Goal: Ask a question

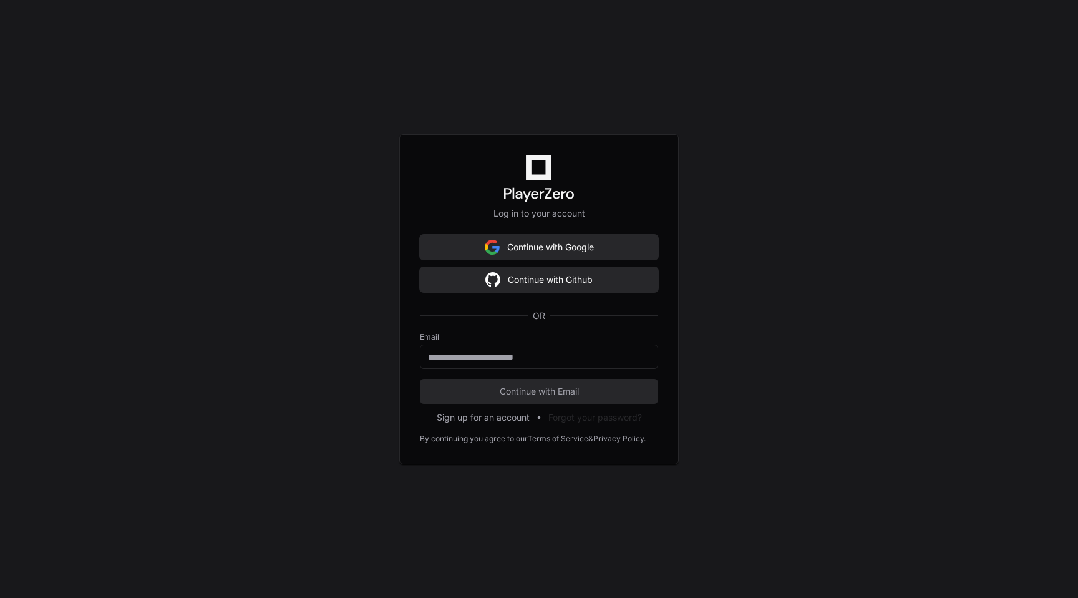
click at [605, 228] on div "Log in to your account Continue with Google Continue with Github OR Email Conti…" at bounding box center [539, 299] width 280 height 330
click at [605, 240] on button "Continue with Google" at bounding box center [539, 247] width 238 height 25
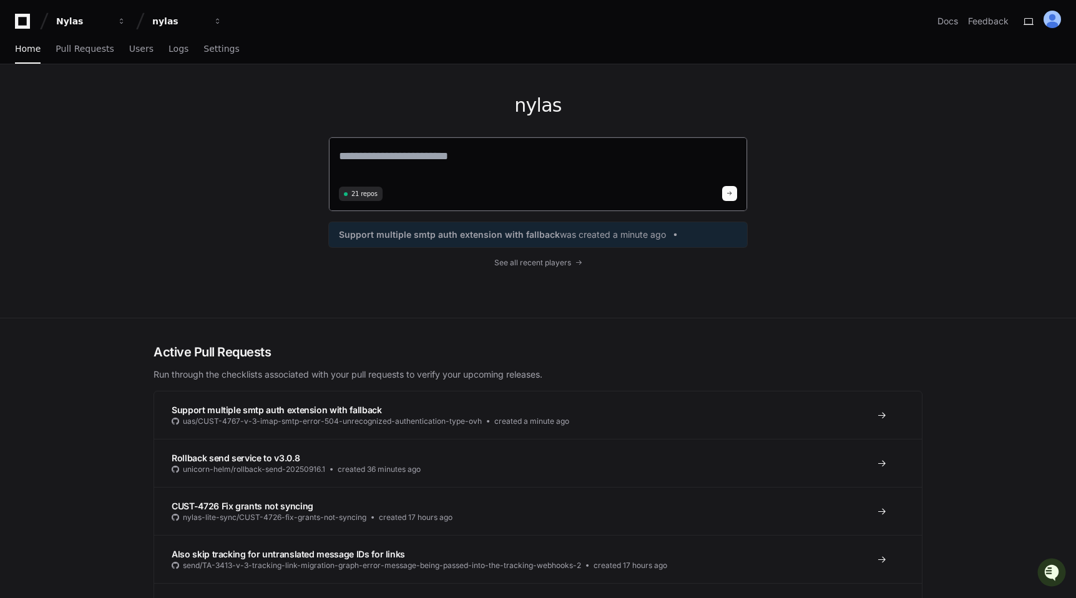
click at [644, 174] on textarea at bounding box center [538, 164] width 398 height 35
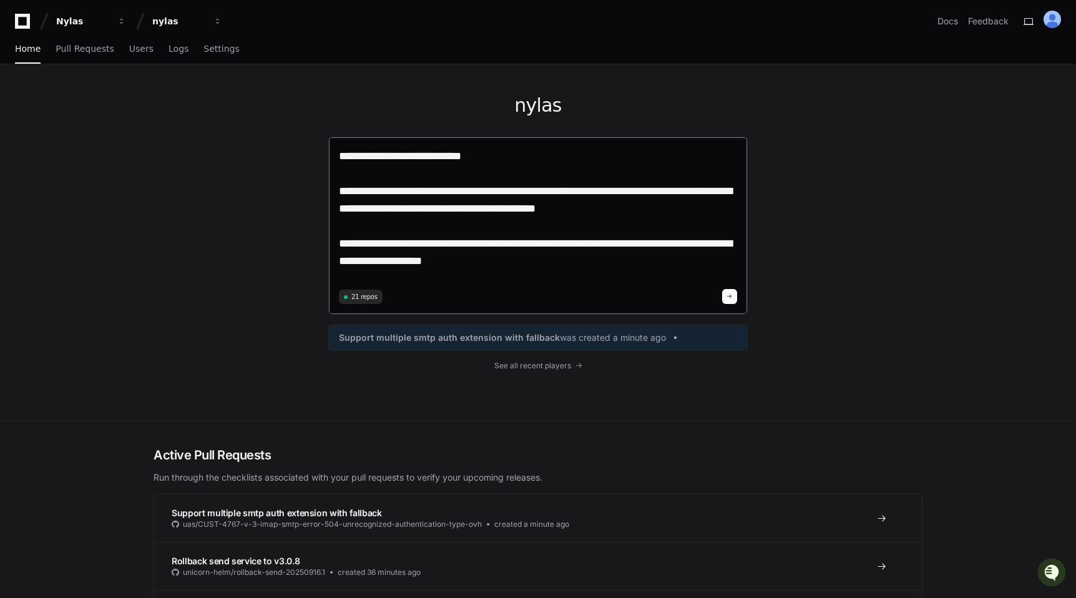
type textarea "**********"
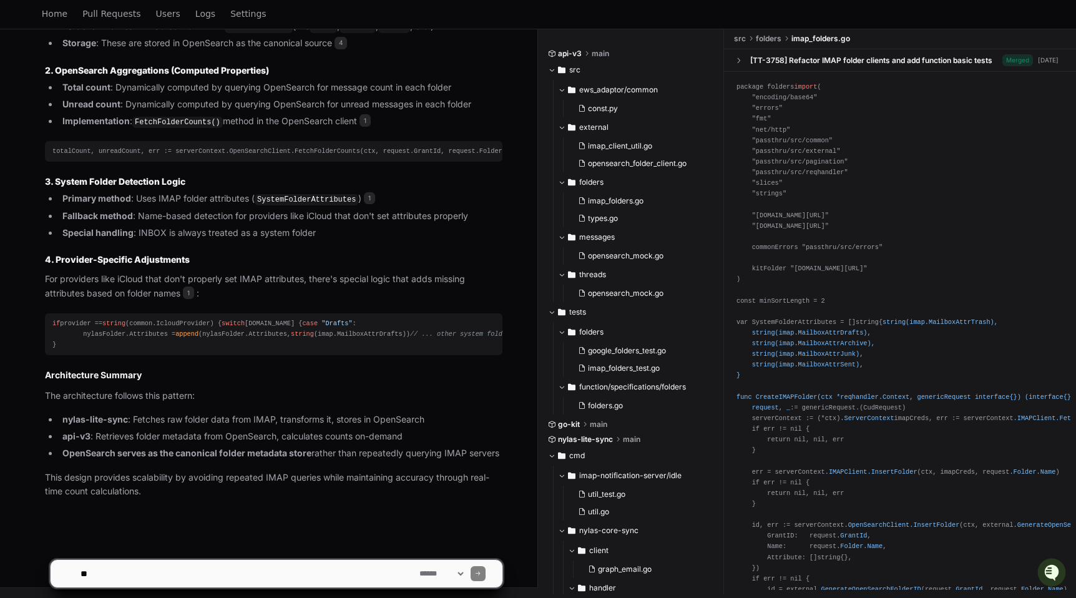
scroll to position [1658, 0]
click at [384, 573] on textarea at bounding box center [247, 573] width 339 height 27
type textarea "**********"
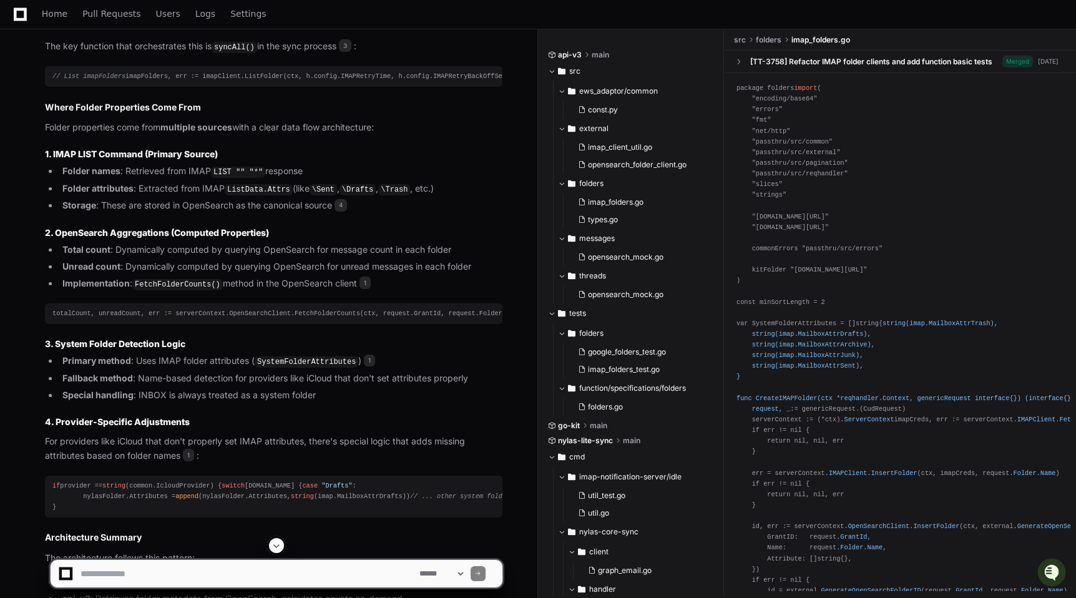
scroll to position [1469, 0]
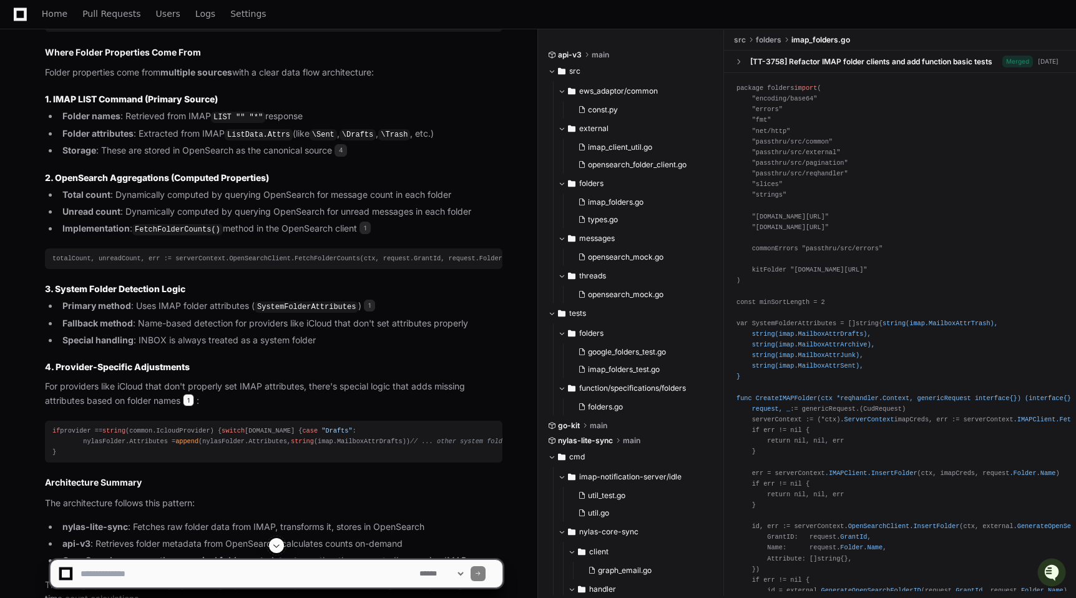
click at [187, 406] on span "1" at bounding box center [188, 400] width 11 height 12
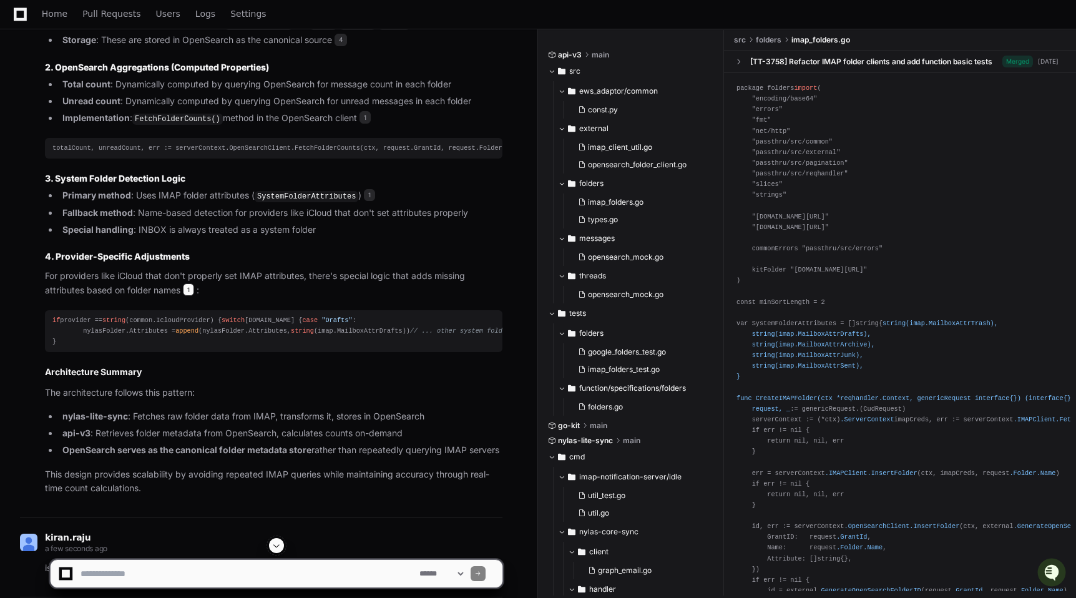
scroll to position [1696, 0]
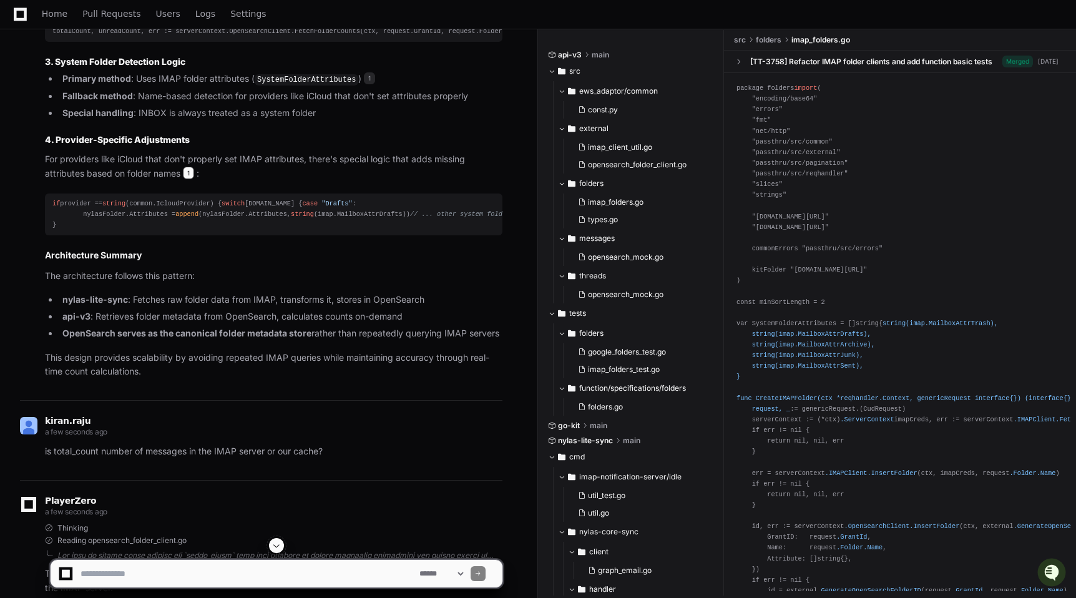
click at [193, 179] on span "1" at bounding box center [188, 173] width 11 height 12
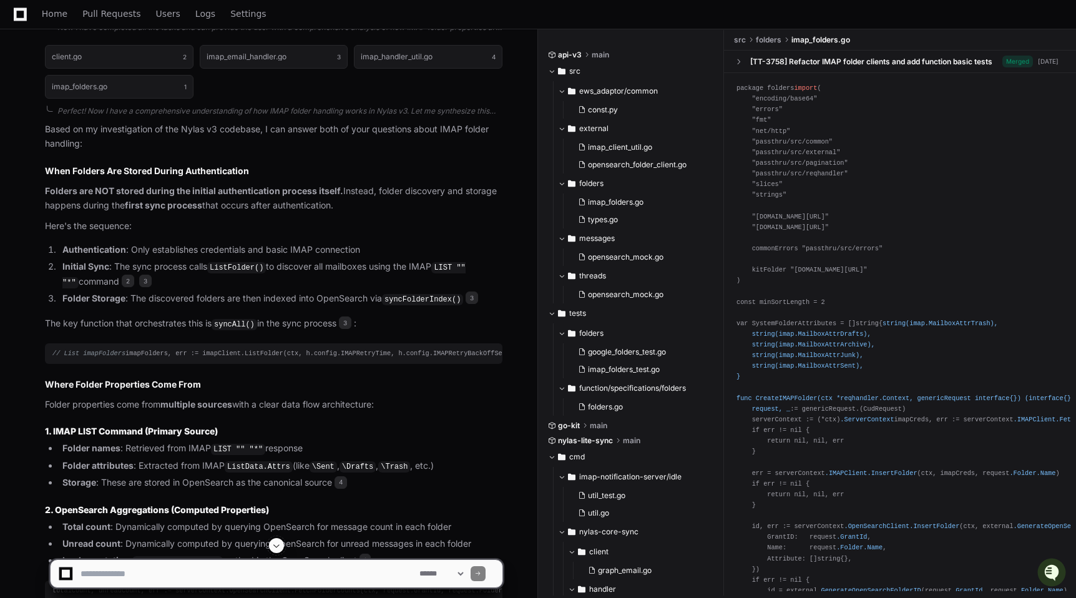
scroll to position [1118, 0]
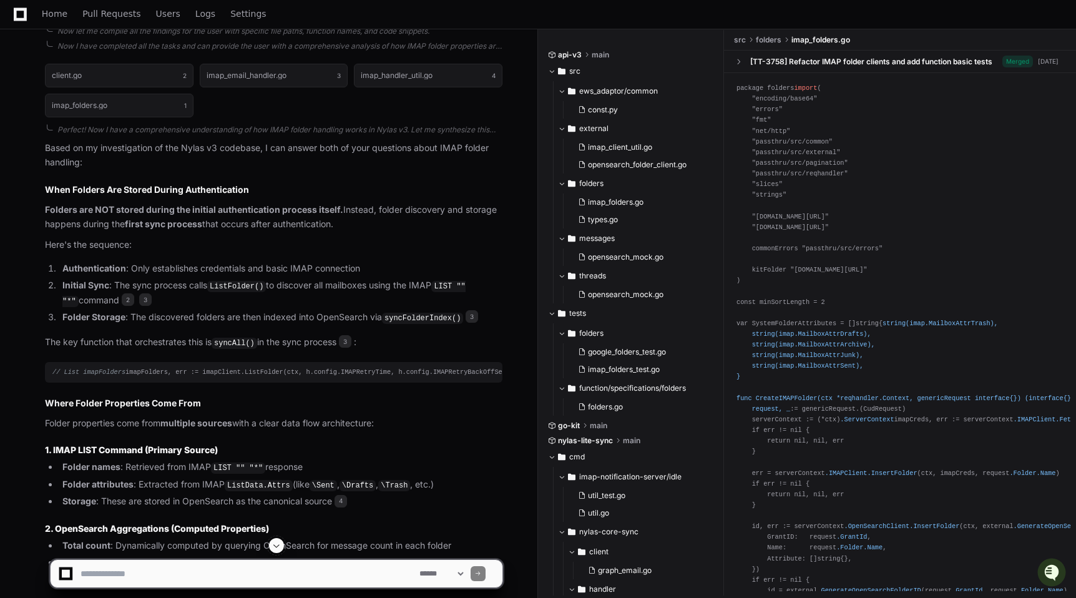
click at [363, 579] on textarea at bounding box center [247, 573] width 339 height 27
type textarea "**********"
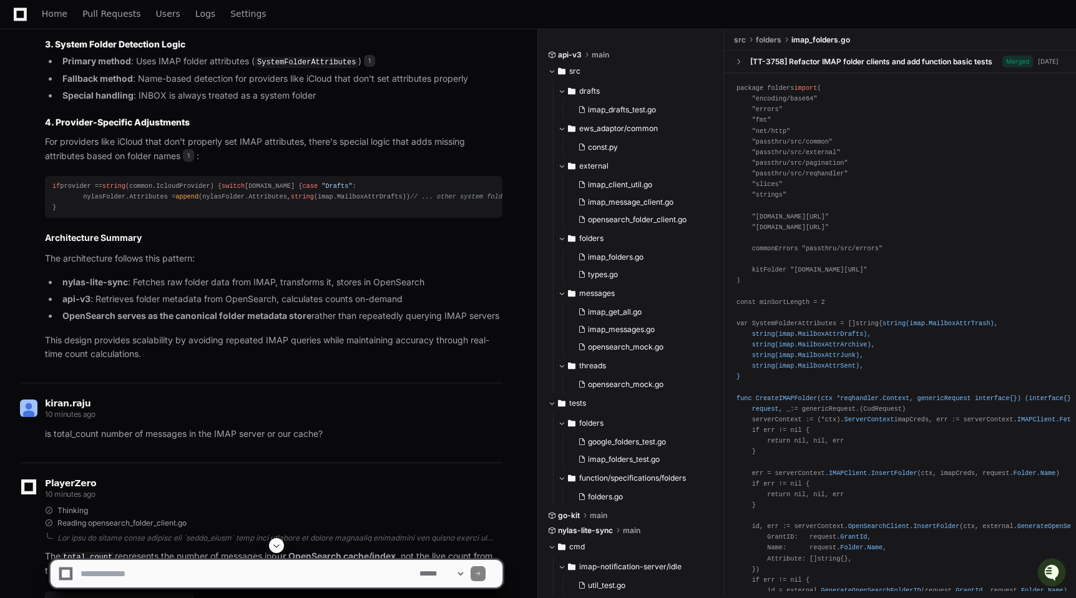
scroll to position [1620, 0]
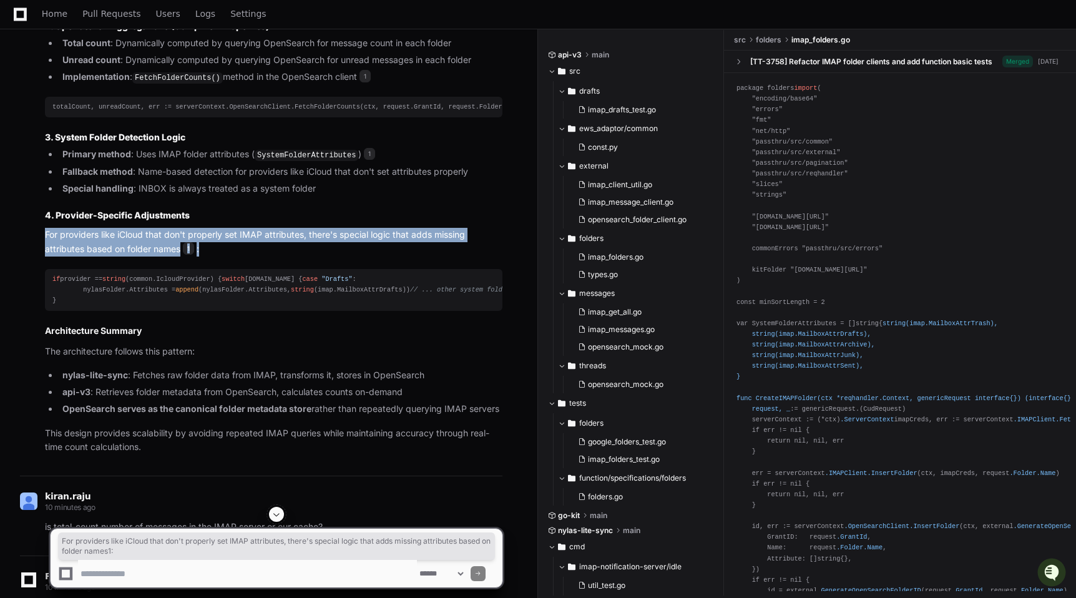
copy p "For providers like iCloud that don't properly set IMAP attributes, there's spec…"
drag, startPoint x: 208, startPoint y: 288, endPoint x: 41, endPoint y: 275, distance: 167.0
click at [41, 275] on div "client.go 2 imap_email_handler.go 3 imap_handler_util.go 4 imap_folders.go 1 Pe…" at bounding box center [261, 4] width 482 height 901
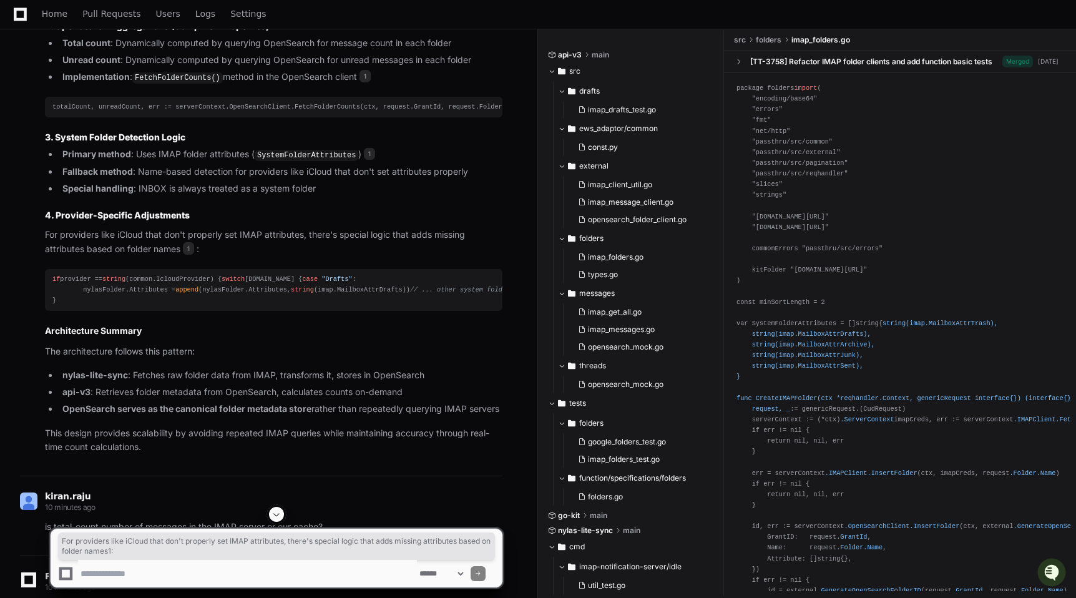
click at [116, 576] on textarea at bounding box center [247, 573] width 339 height 27
paste textarea "**********"
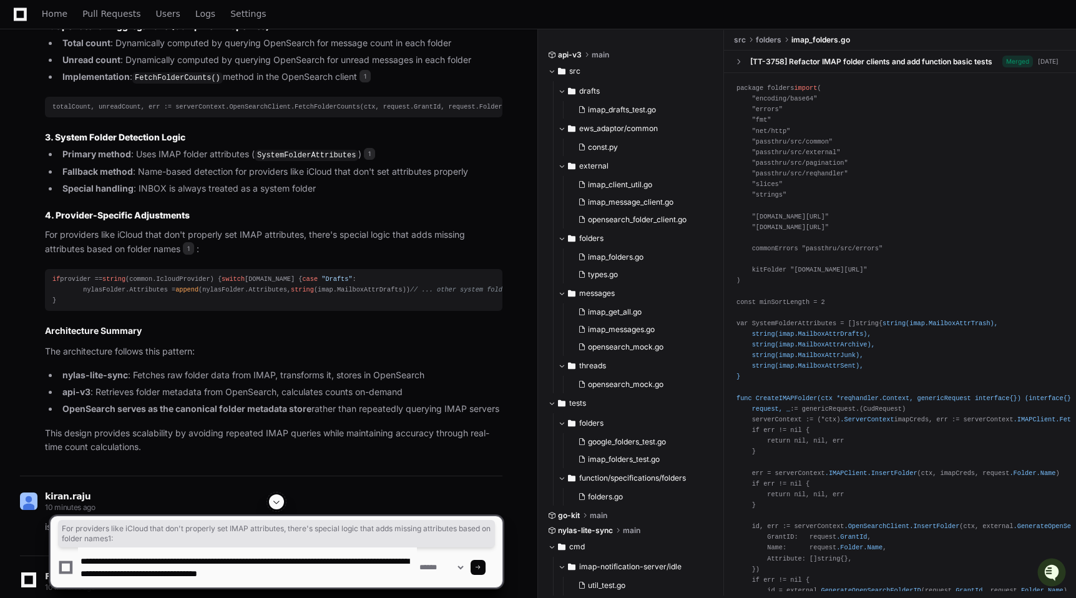
scroll to position [4, 0]
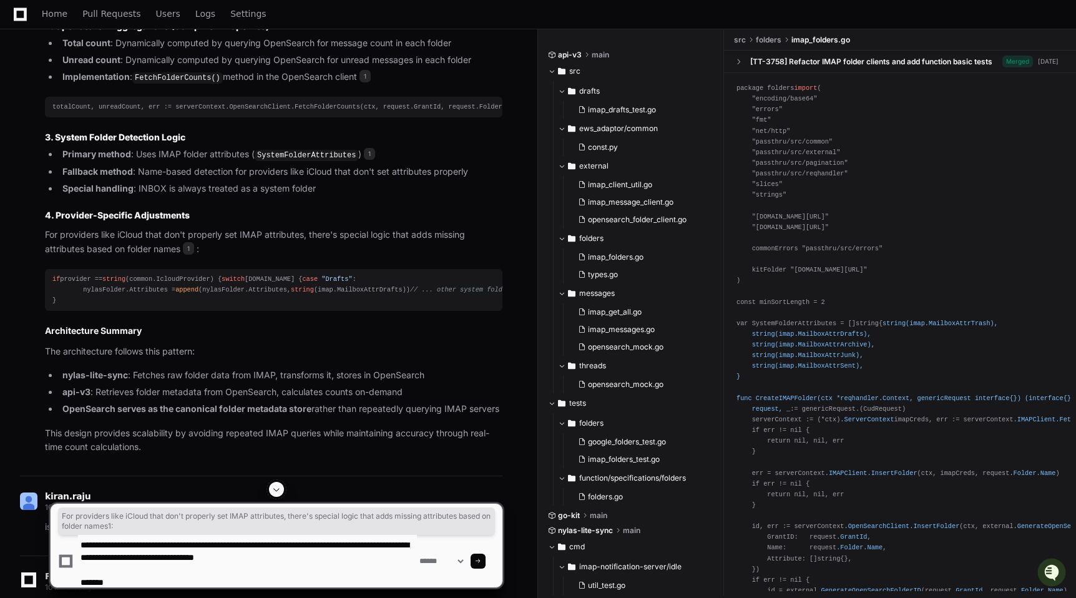
click at [116, 576] on textarea at bounding box center [247, 561] width 339 height 52
type textarea "**********"
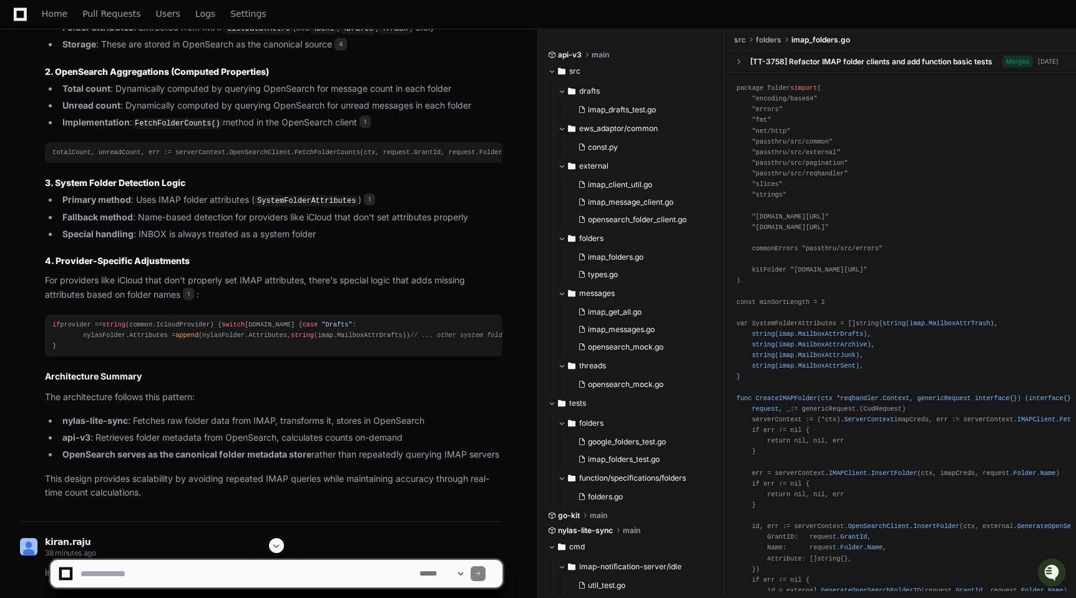
scroll to position [1582, 0]
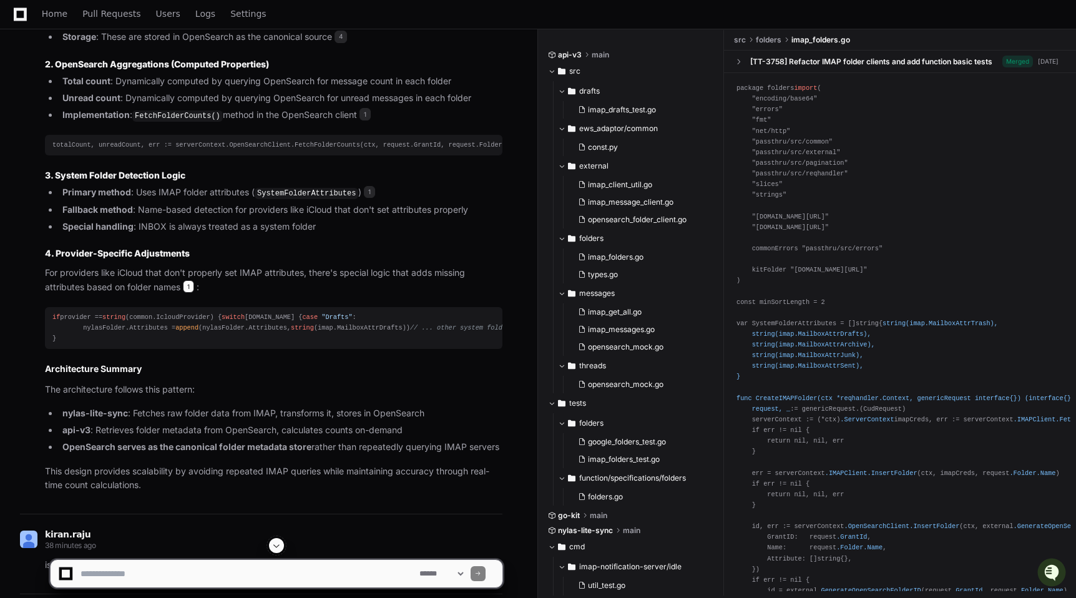
click at [188, 293] on span "1" at bounding box center [188, 286] width 11 height 12
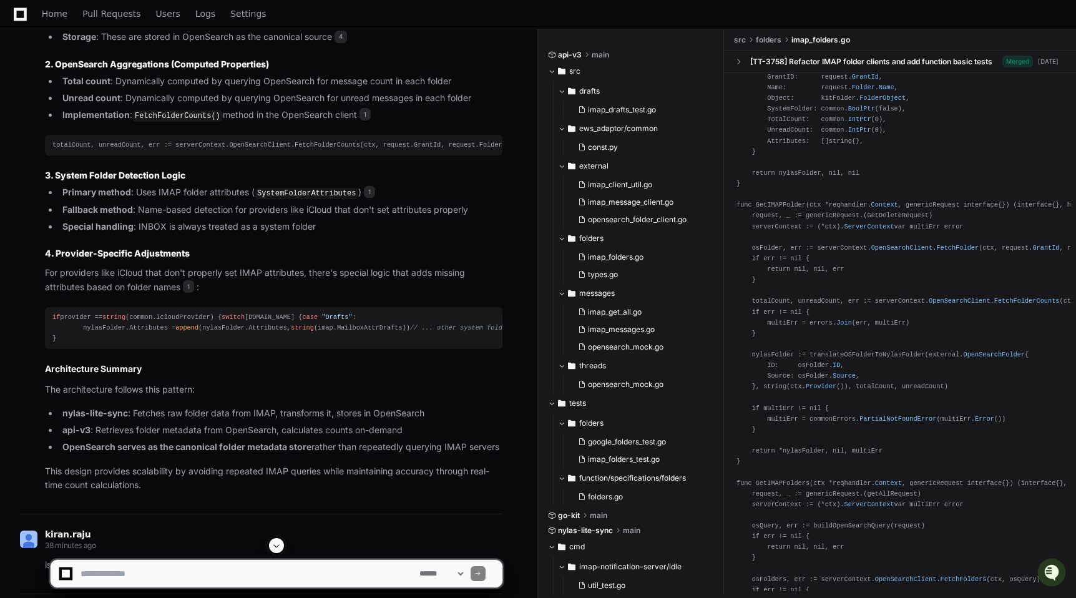
scroll to position [611, 0]
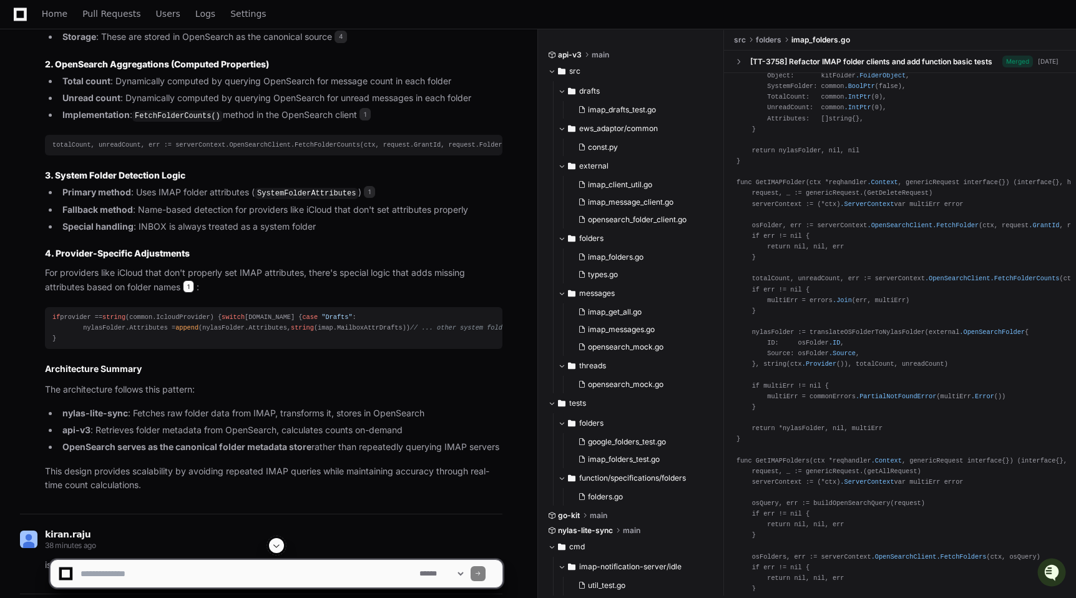
click at [187, 293] on span "1" at bounding box center [188, 286] width 11 height 12
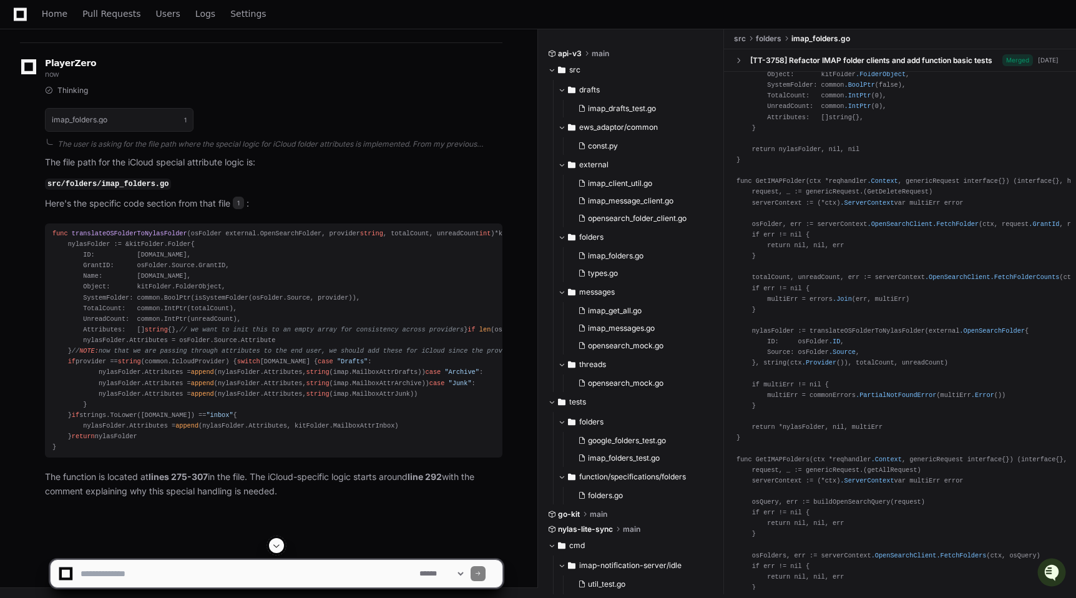
scroll to position [4393, 0]
click at [147, 178] on code "src/folders/imap_folders.go" at bounding box center [108, 183] width 126 height 11
click at [241, 197] on span "1" at bounding box center [238, 203] width 11 height 12
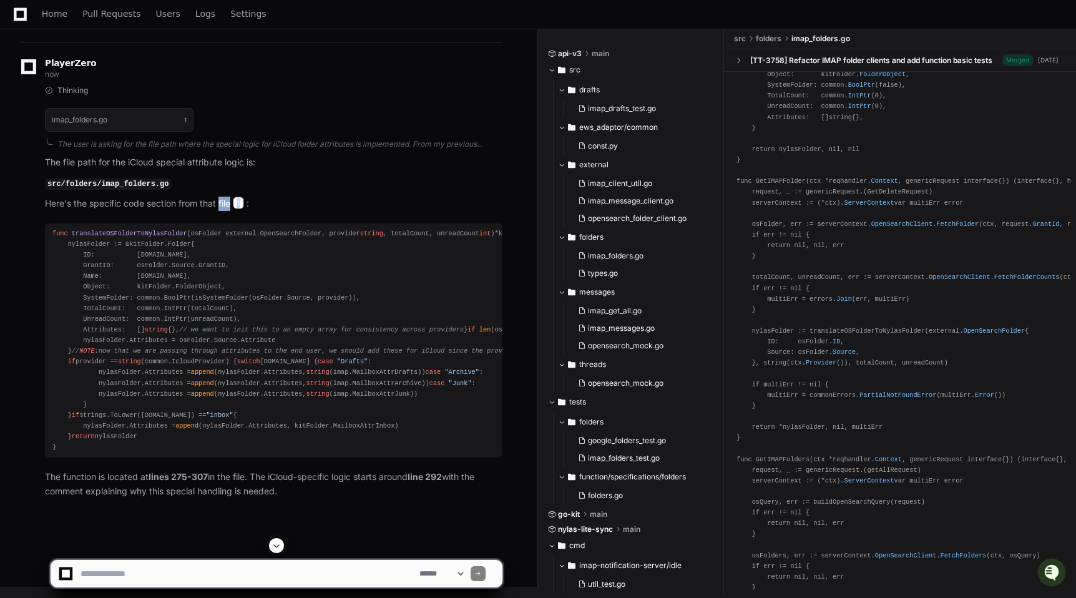
click at [241, 197] on span "1" at bounding box center [238, 203] width 11 height 12
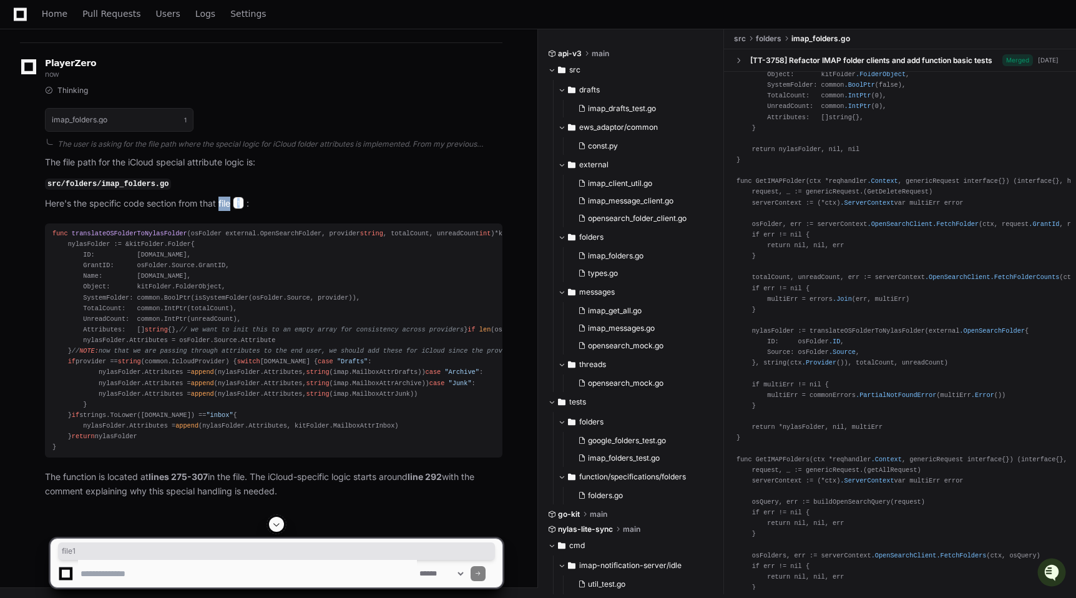
click at [241, 197] on span "1" at bounding box center [238, 203] width 11 height 12
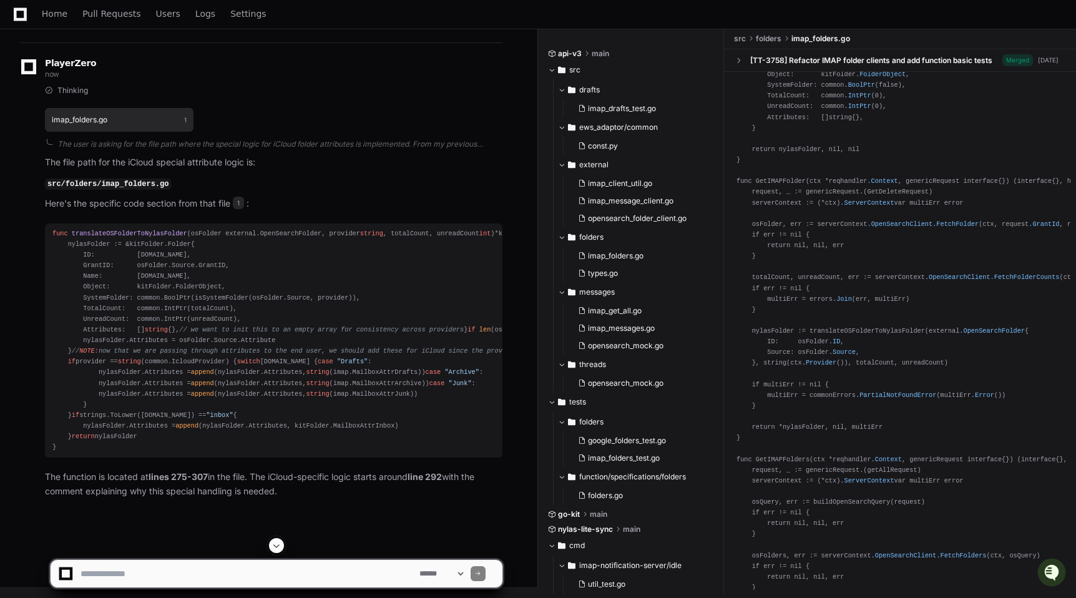
click at [135, 108] on button "imap_folders.go 1" at bounding box center [119, 120] width 148 height 24
click at [187, 108] on button "imap_folders.go 1" at bounding box center [119, 120] width 148 height 24
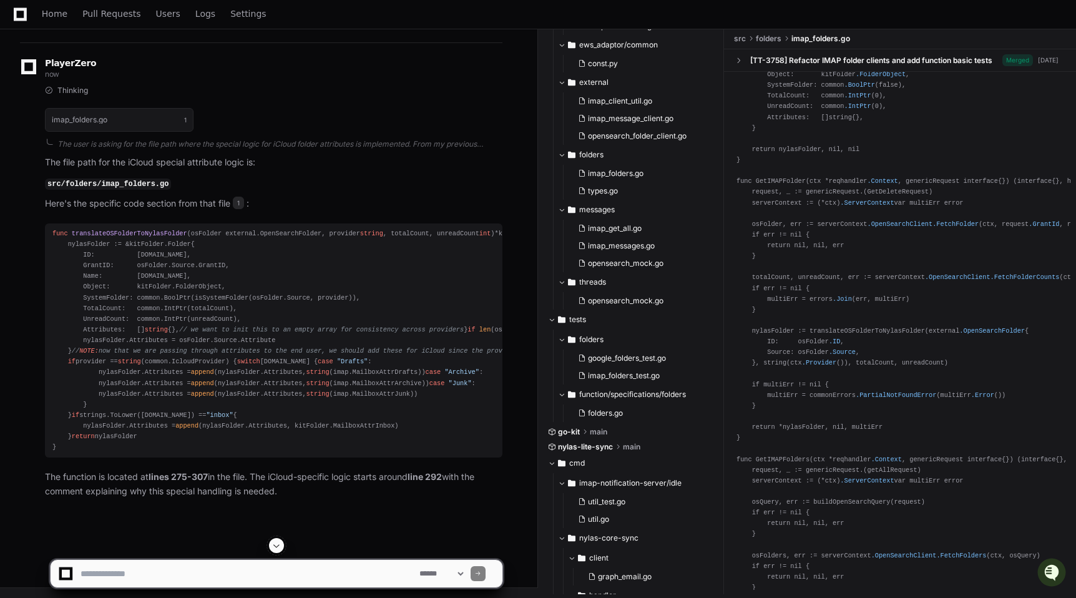
scroll to position [4437, 0]
